Goal: Task Accomplishment & Management: Complete application form

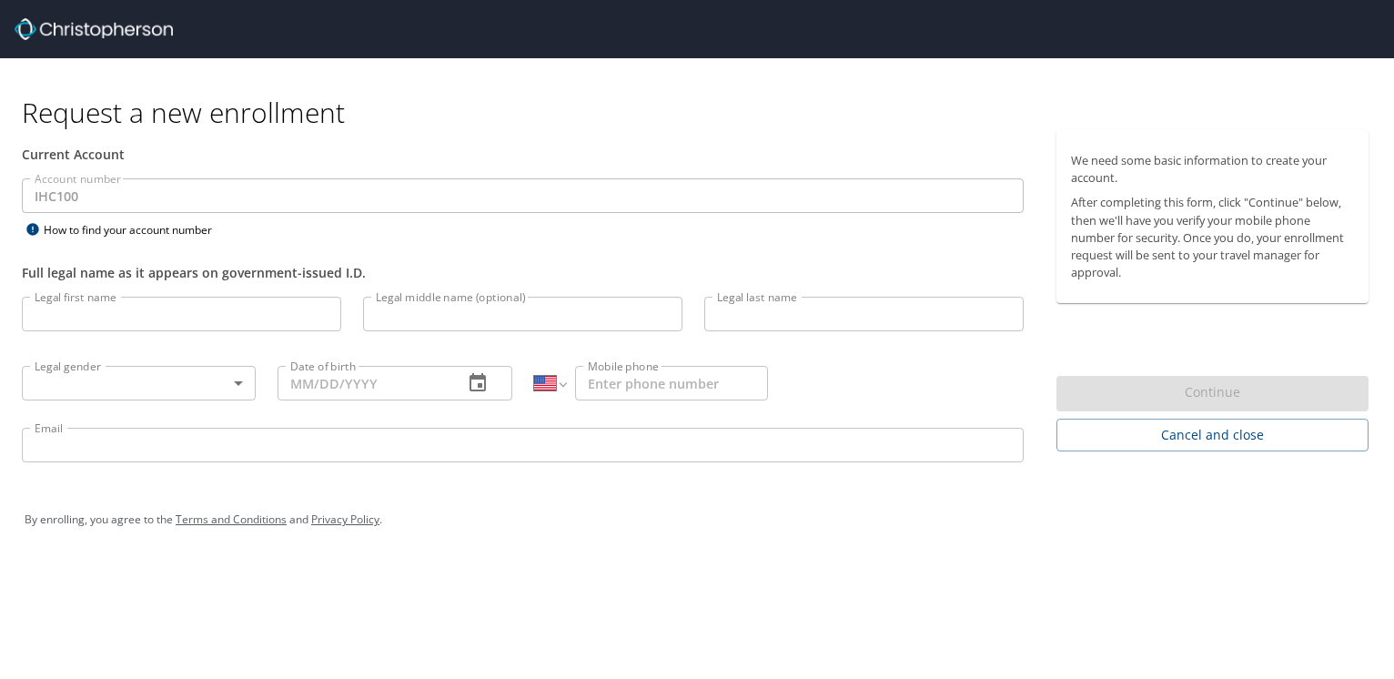
select select "US"
click at [80, 311] on input "Legal first name" at bounding box center [181, 314] width 319 height 35
type input "o"
type input "Jordan"
type input "[PERSON_NAME]"
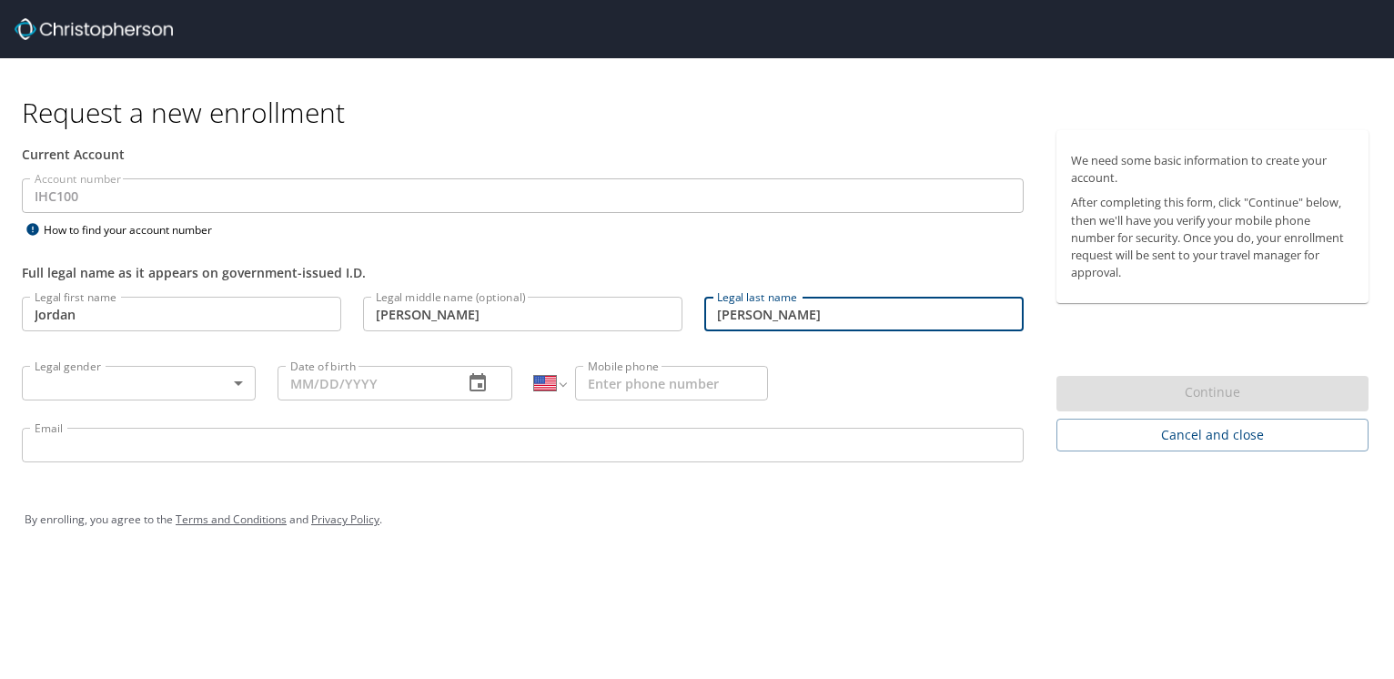
type input "[PERSON_NAME]"
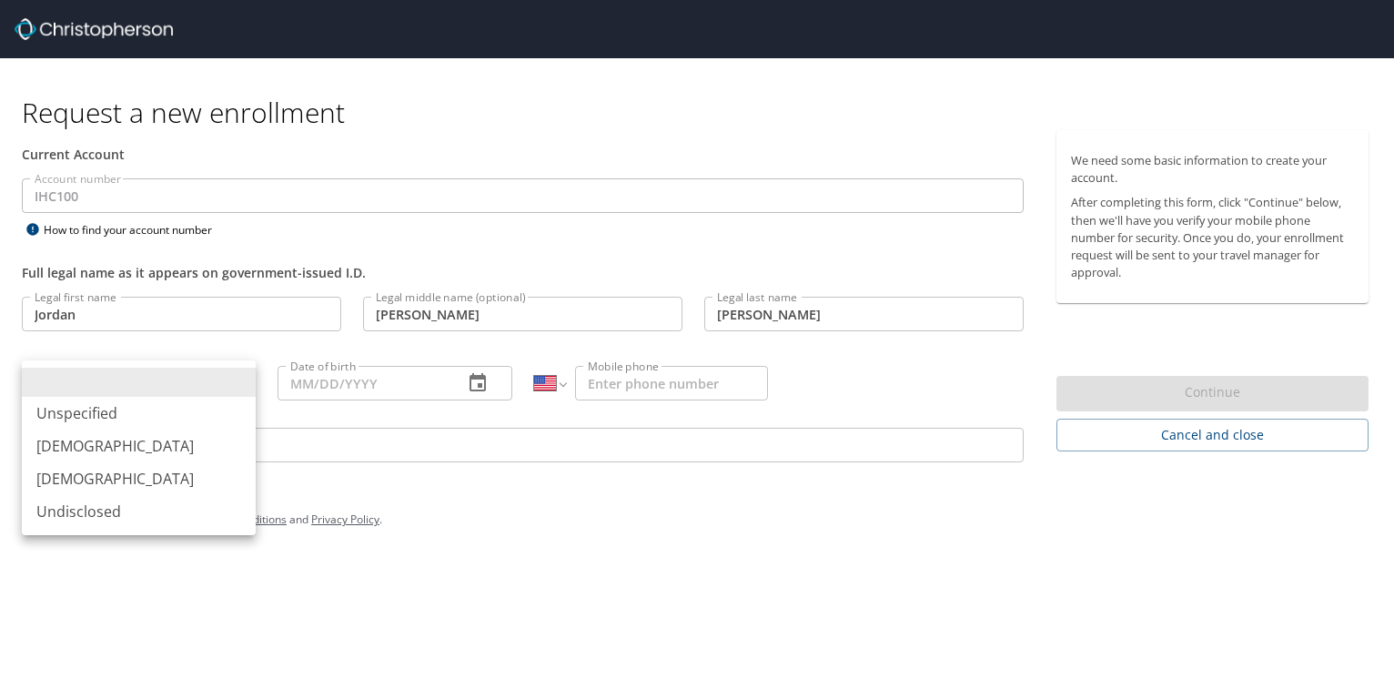
click at [131, 390] on body "Request a new enrollment Current Account Account number IHC100 Account number H…" at bounding box center [697, 339] width 1394 height 679
click at [128, 437] on li "[DEMOGRAPHIC_DATA]" at bounding box center [139, 445] width 234 height 33
type input "[DEMOGRAPHIC_DATA]"
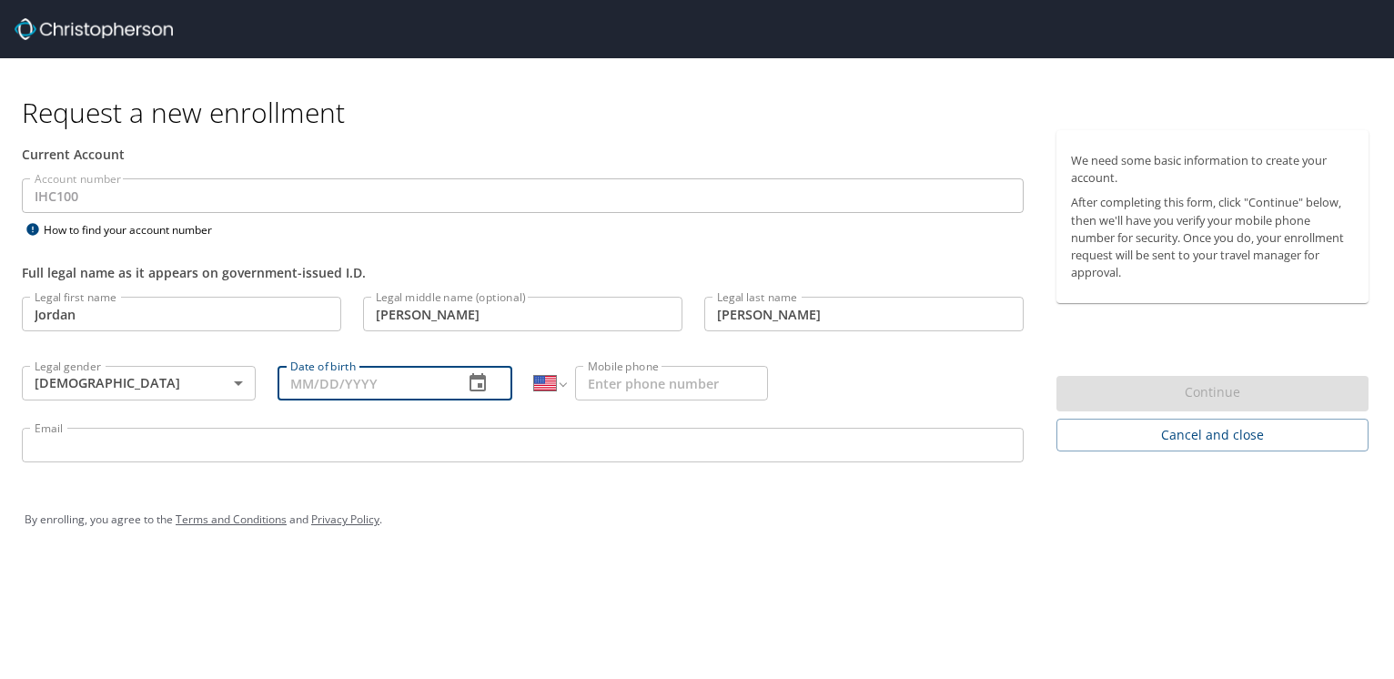
click at [302, 375] on input "Date of birth" at bounding box center [362, 383] width 170 height 35
type input "[DATE]"
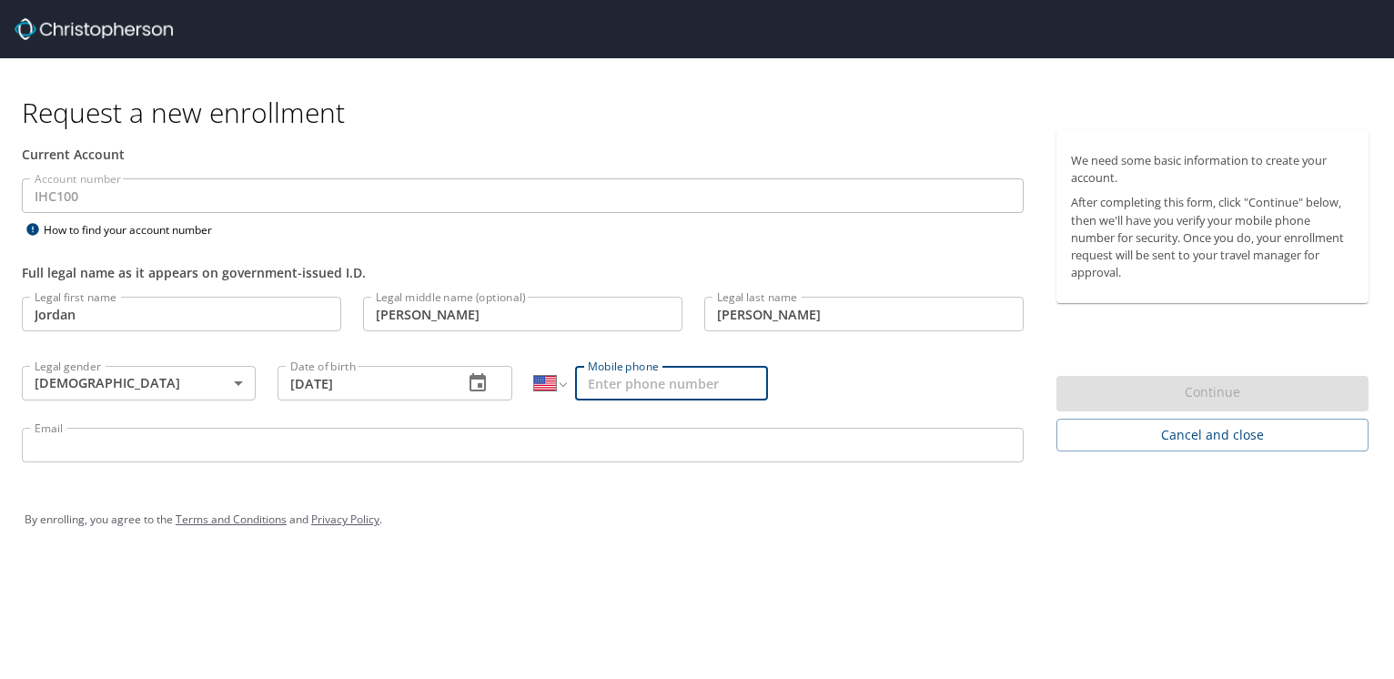
click at [651, 382] on input "Mobile phone" at bounding box center [671, 383] width 192 height 35
type input "[PHONE_NUMBER]"
click at [604, 467] on p at bounding box center [523, 464] width 1002 height 5
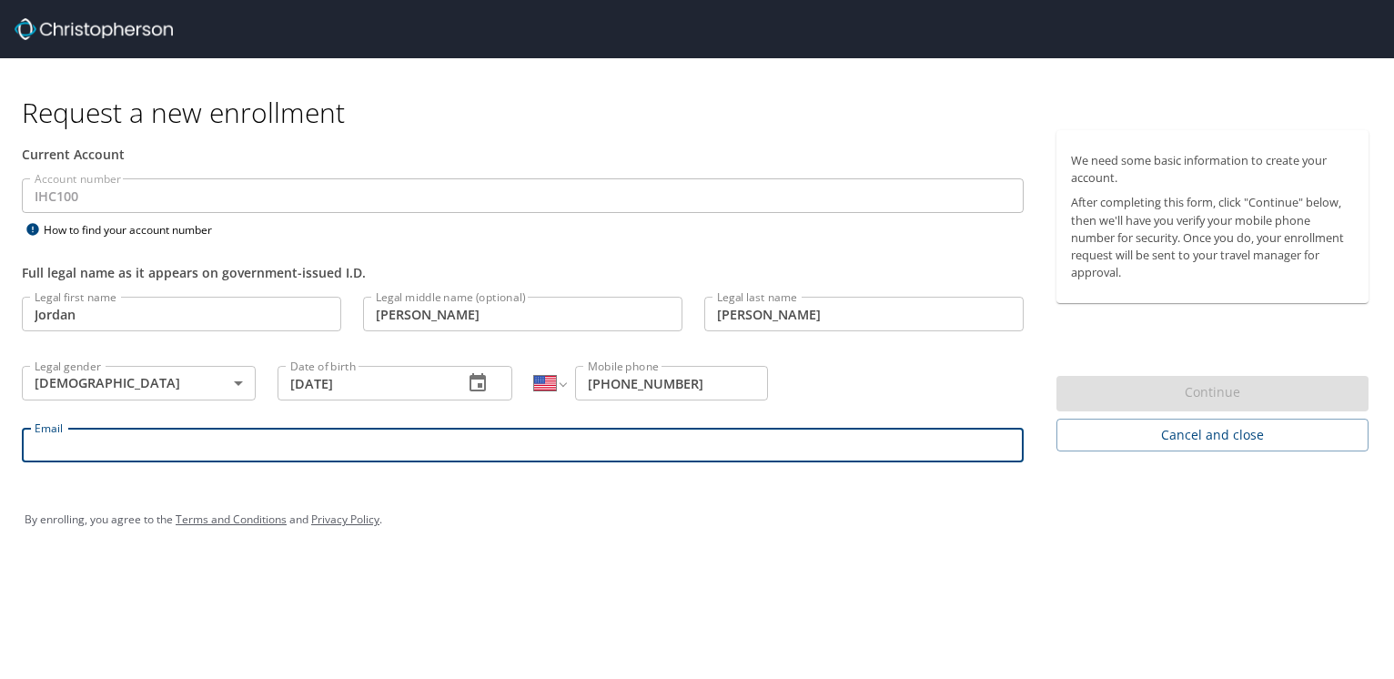
click at [613, 441] on input "Email" at bounding box center [523, 445] width 1002 height 35
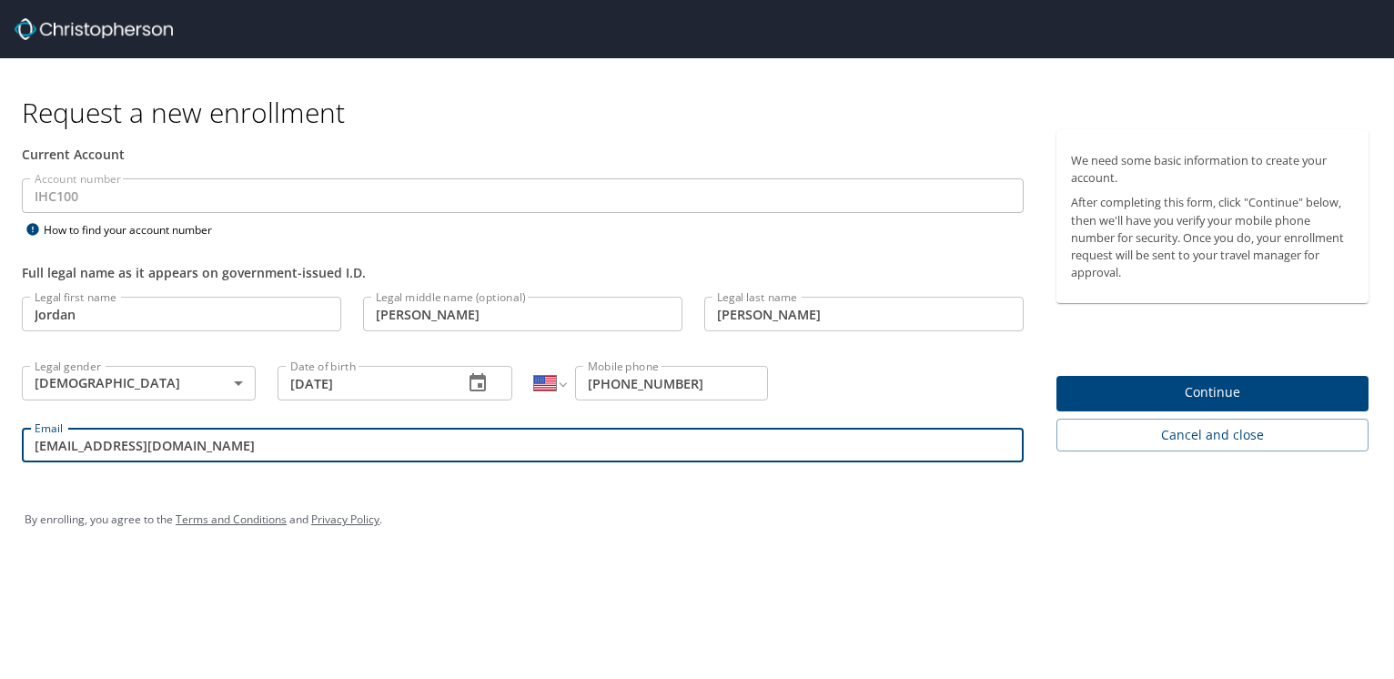
type input "[EMAIL_ADDRESS][DOMAIN_NAME]"
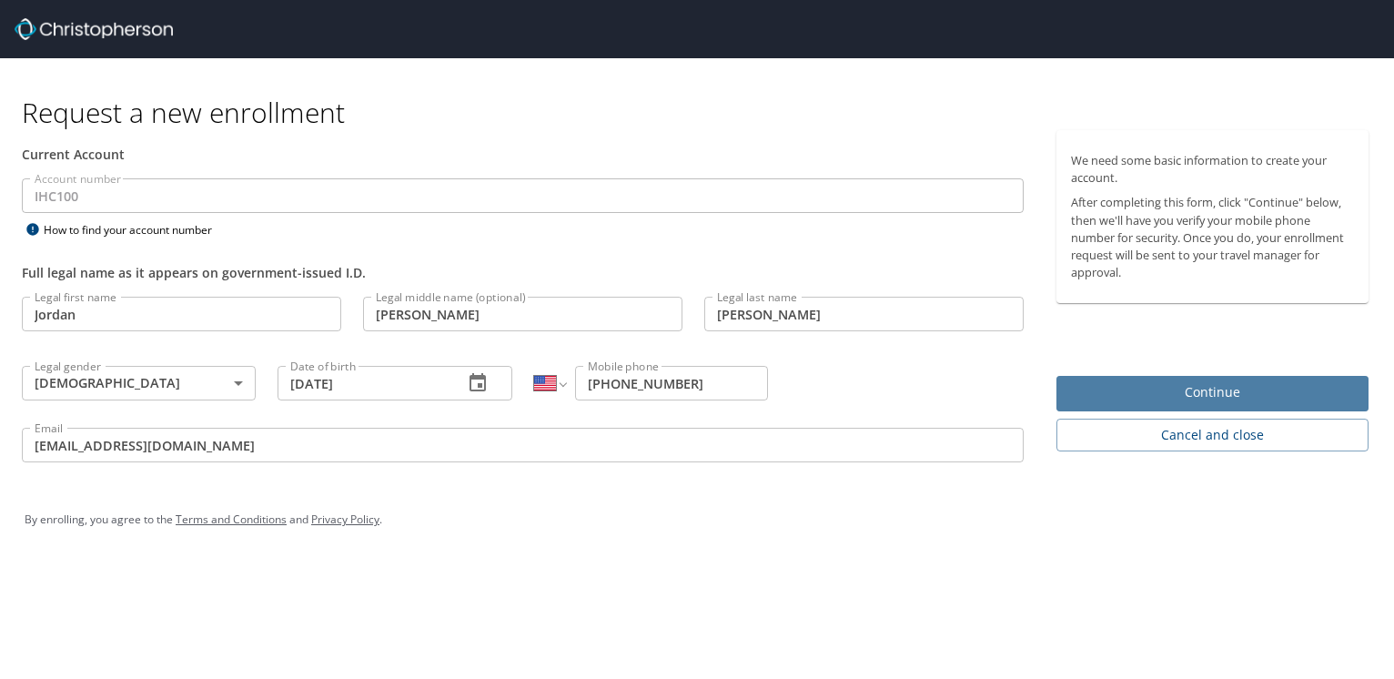
click at [1161, 382] on span "Continue" at bounding box center [1212, 392] width 283 height 23
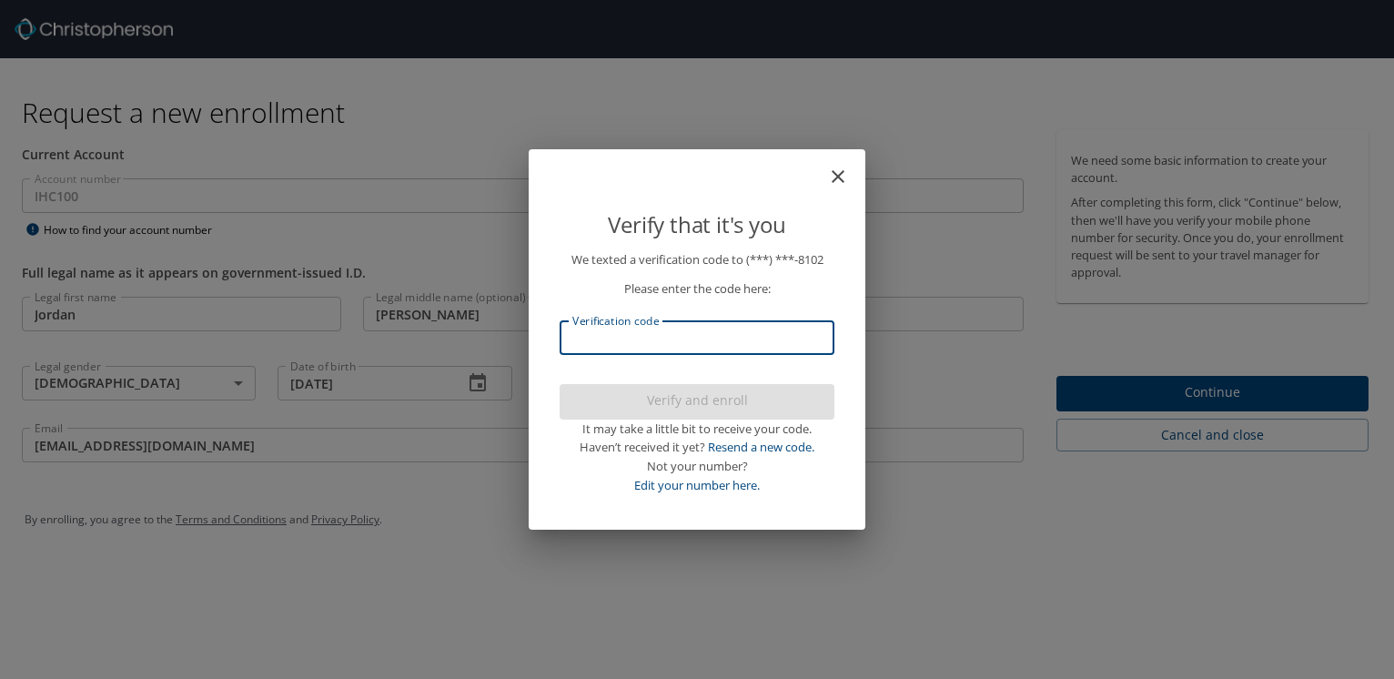
click at [692, 345] on input "Verification code" at bounding box center [697, 337] width 275 height 35
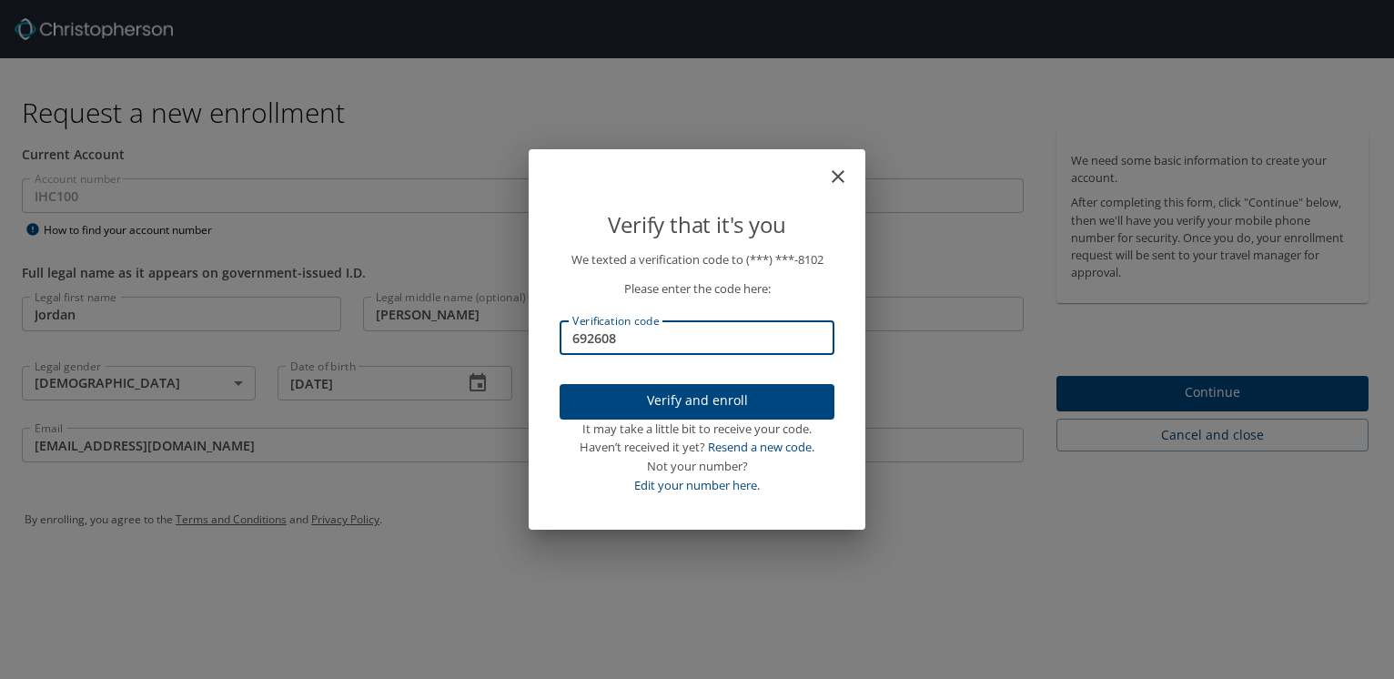
type input "692608"
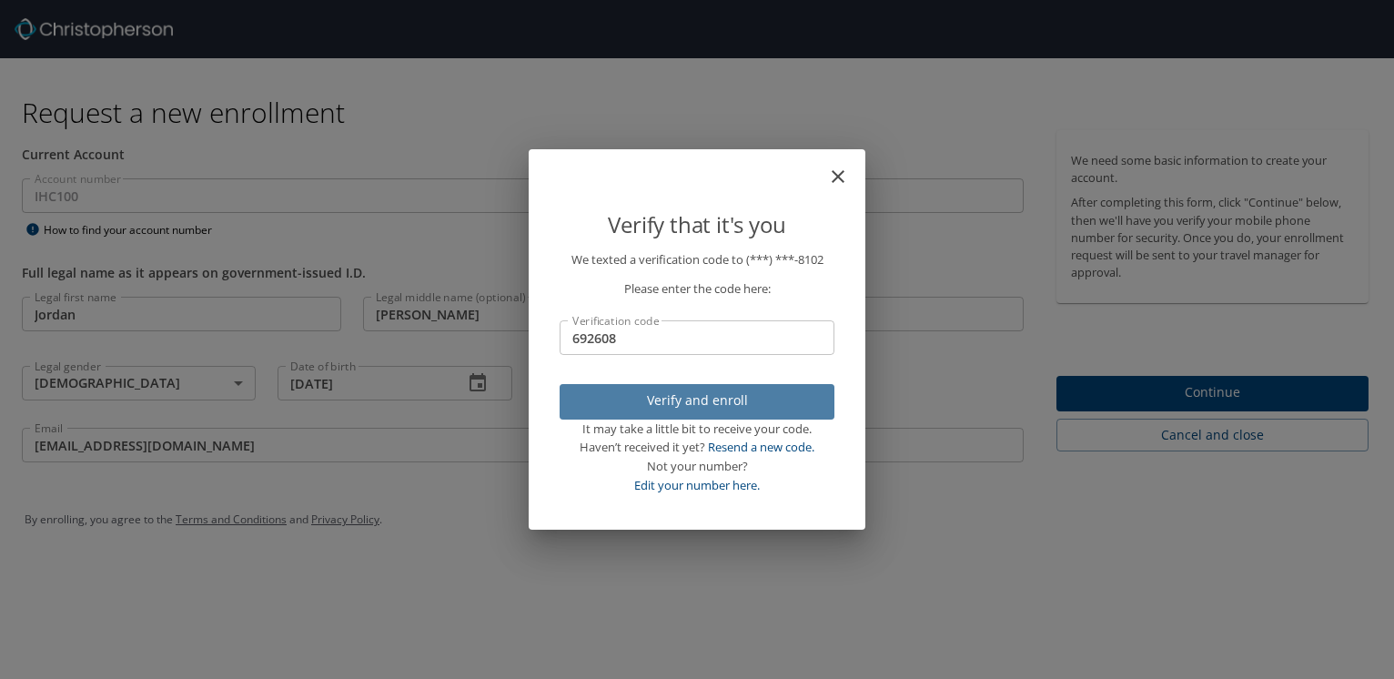
click at [695, 408] on span "Verify and enroll" at bounding box center [697, 400] width 246 height 23
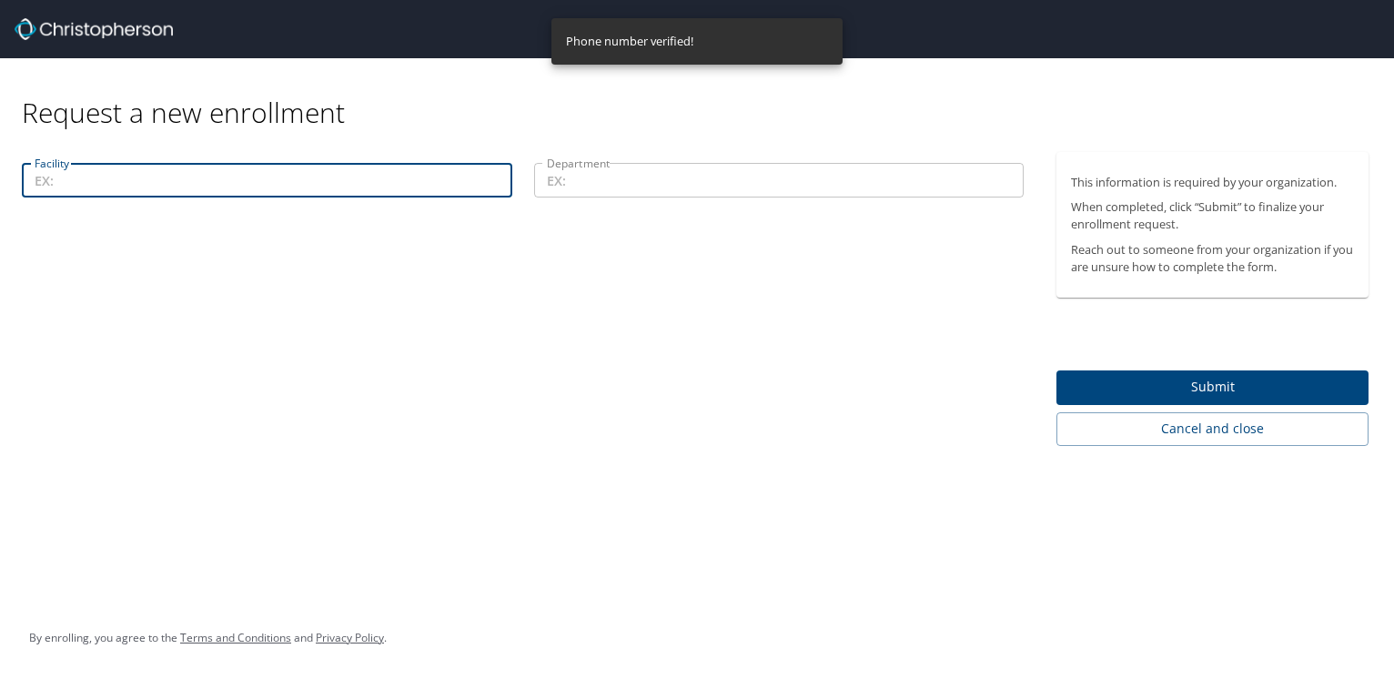
click at [220, 176] on input "Facility" at bounding box center [267, 180] width 490 height 35
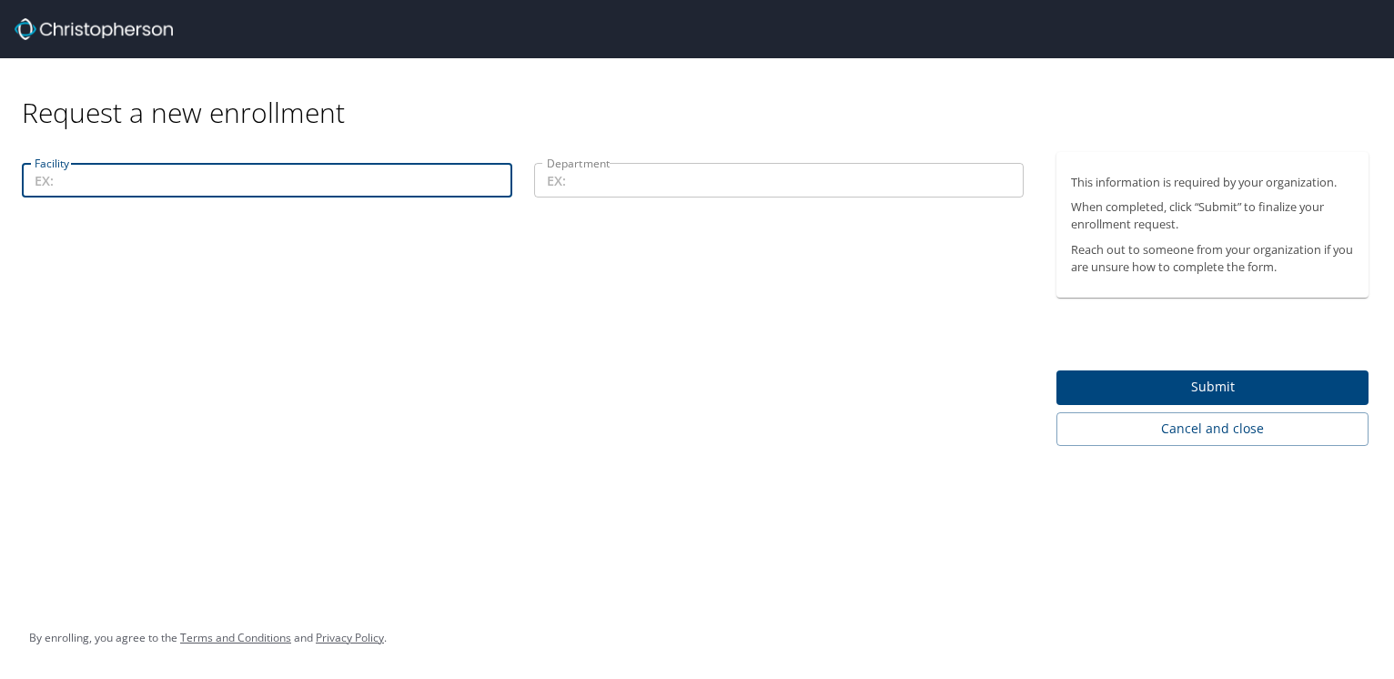
click at [179, 189] on input "Facility" at bounding box center [267, 180] width 490 height 35
type input "11000"
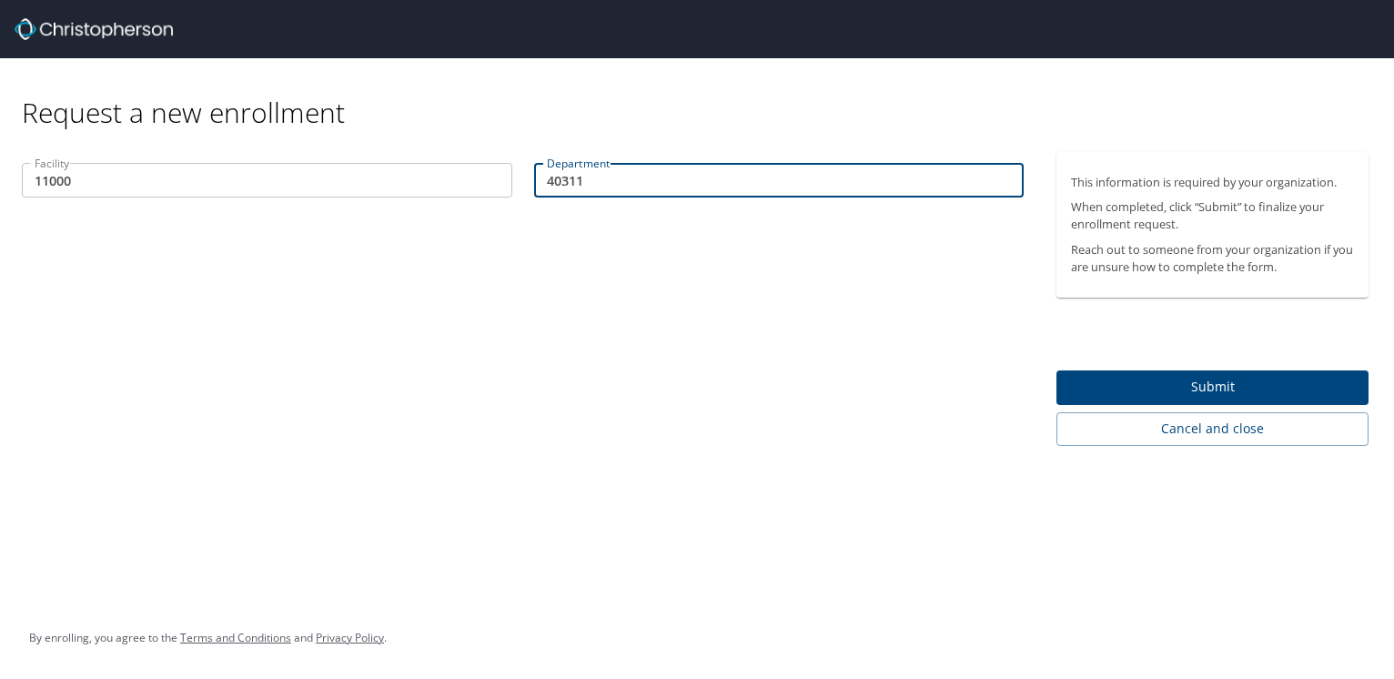
type input "40311"
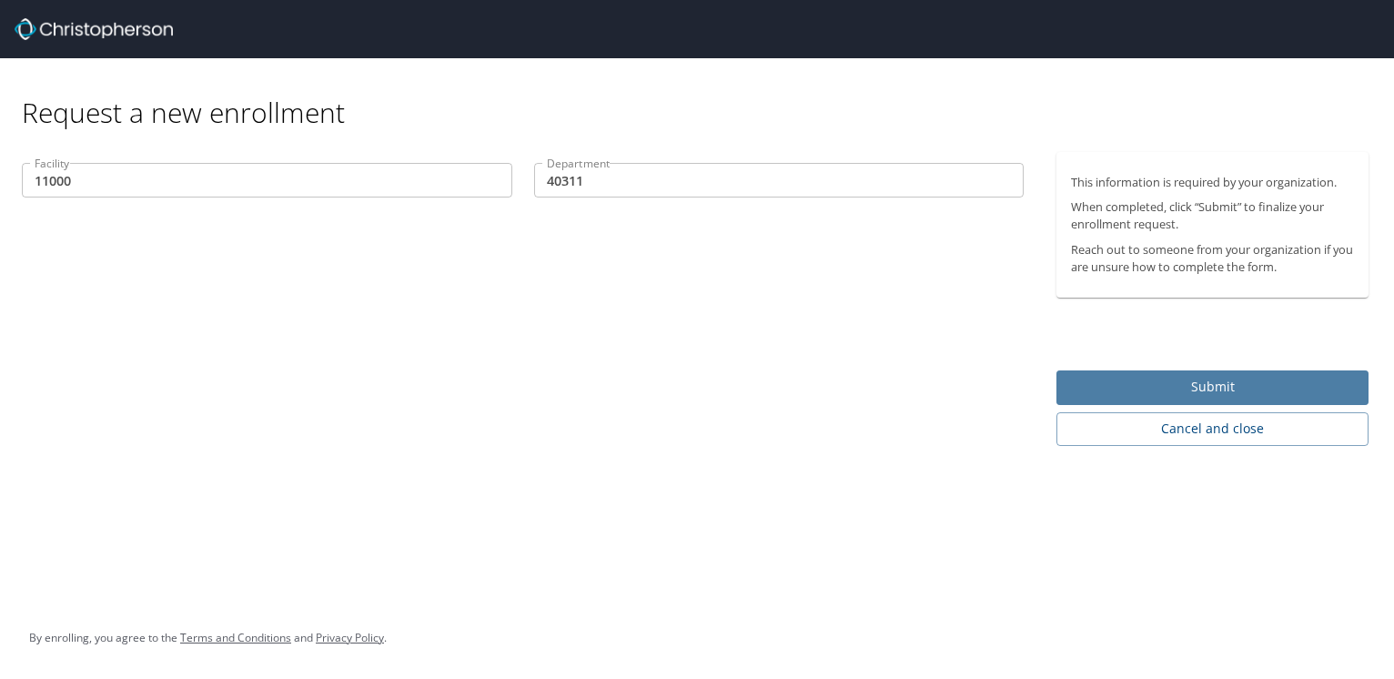
click at [1110, 396] on span "Submit" at bounding box center [1212, 387] width 283 height 23
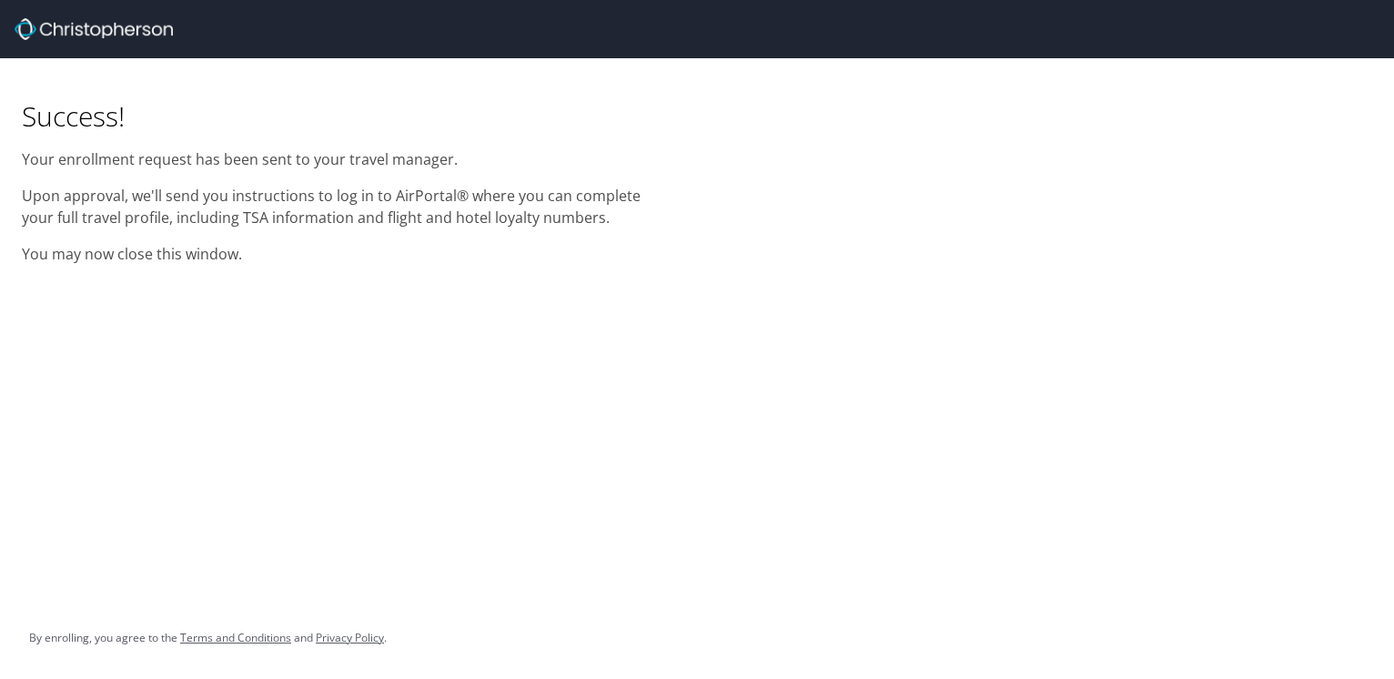
click at [142, 221] on p "Upon approval, we'll send you instructions to log in to AirPortal® where you ca…" at bounding box center [348, 207] width 653 height 44
